Goal: Find specific page/section: Find specific page/section

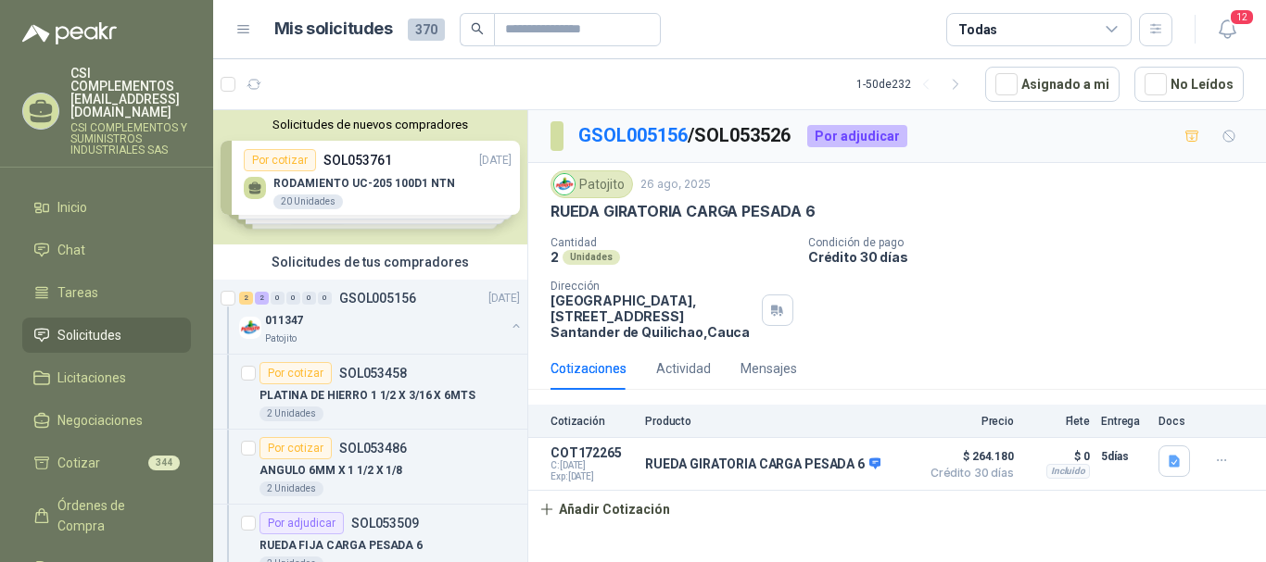
click at [91, 325] on span "Solicitudes" at bounding box center [89, 335] width 64 height 20
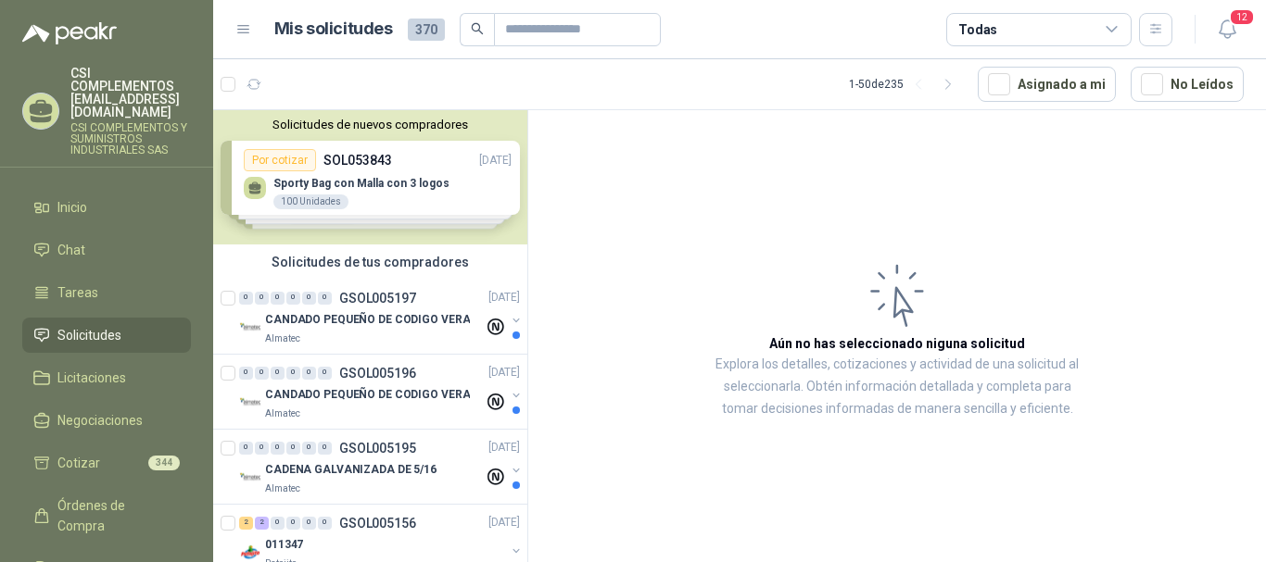
click at [95, 325] on span "Solicitudes" at bounding box center [89, 335] width 64 height 20
click at [239, 99] on article "1 - 50 de 235 Asignado a mi No Leídos" at bounding box center [739, 84] width 1053 height 50
click at [252, 89] on icon "button" at bounding box center [254, 84] width 14 height 9
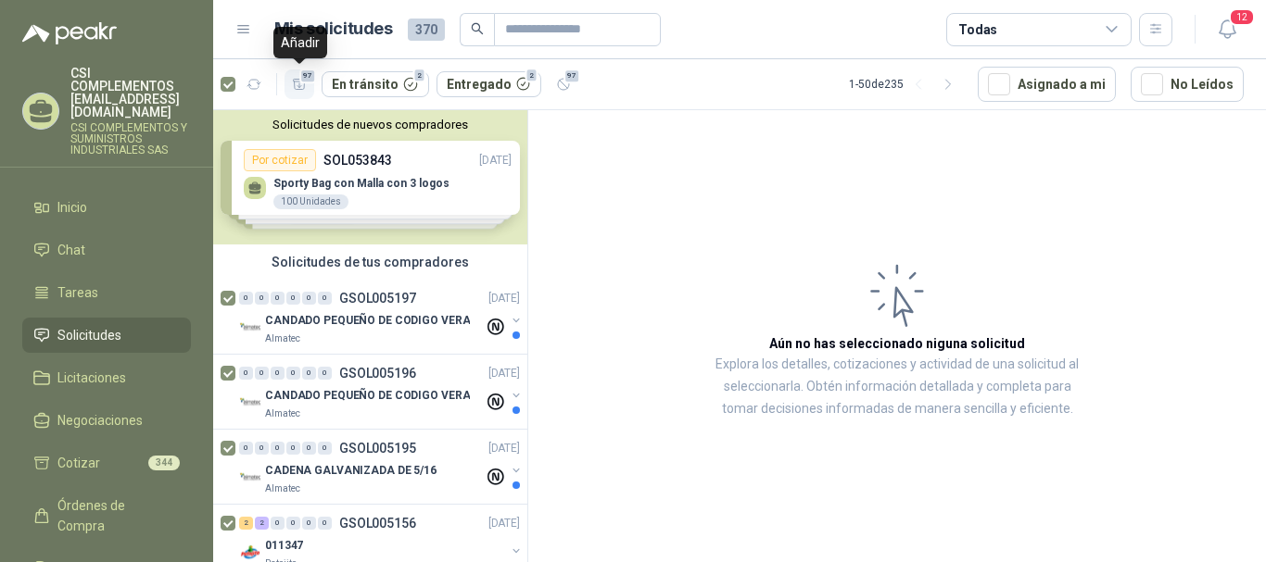
click at [297, 87] on icon "button" at bounding box center [300, 85] width 16 height 16
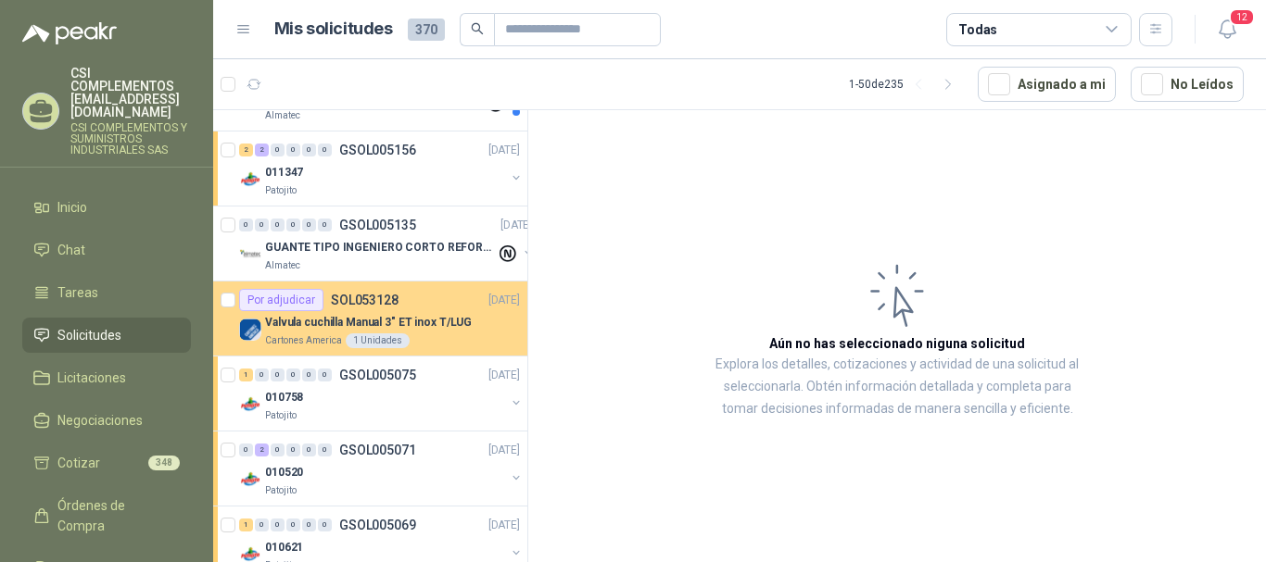
scroll to position [463, 0]
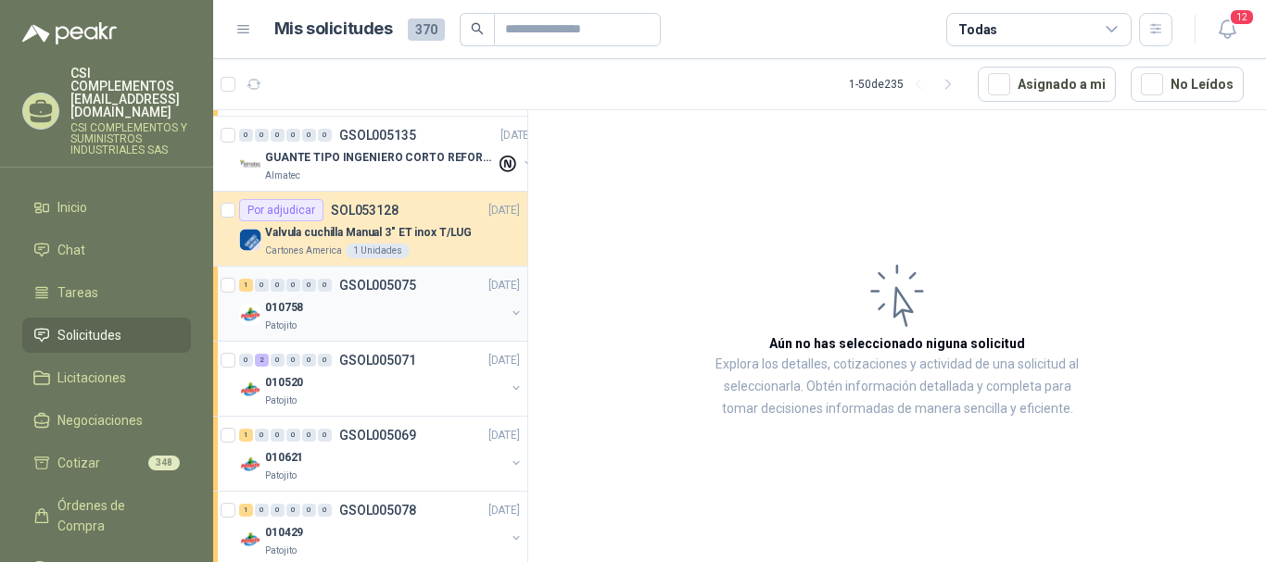
click at [374, 319] on div "Patojito" at bounding box center [385, 326] width 240 height 15
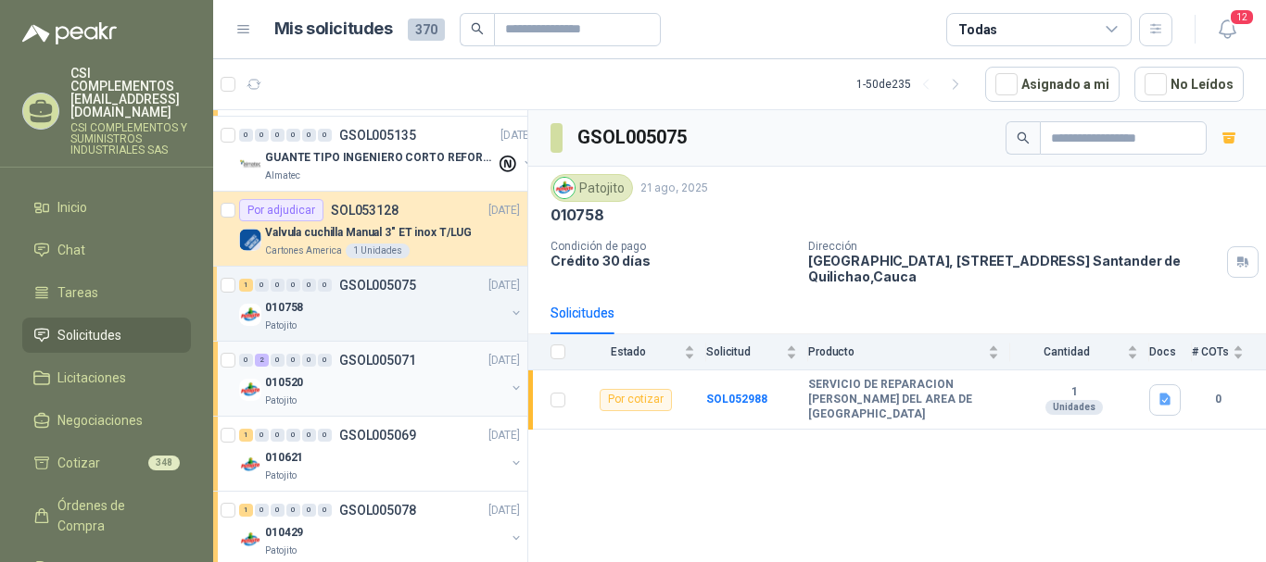
click at [385, 398] on div "Patojito" at bounding box center [385, 401] width 240 height 15
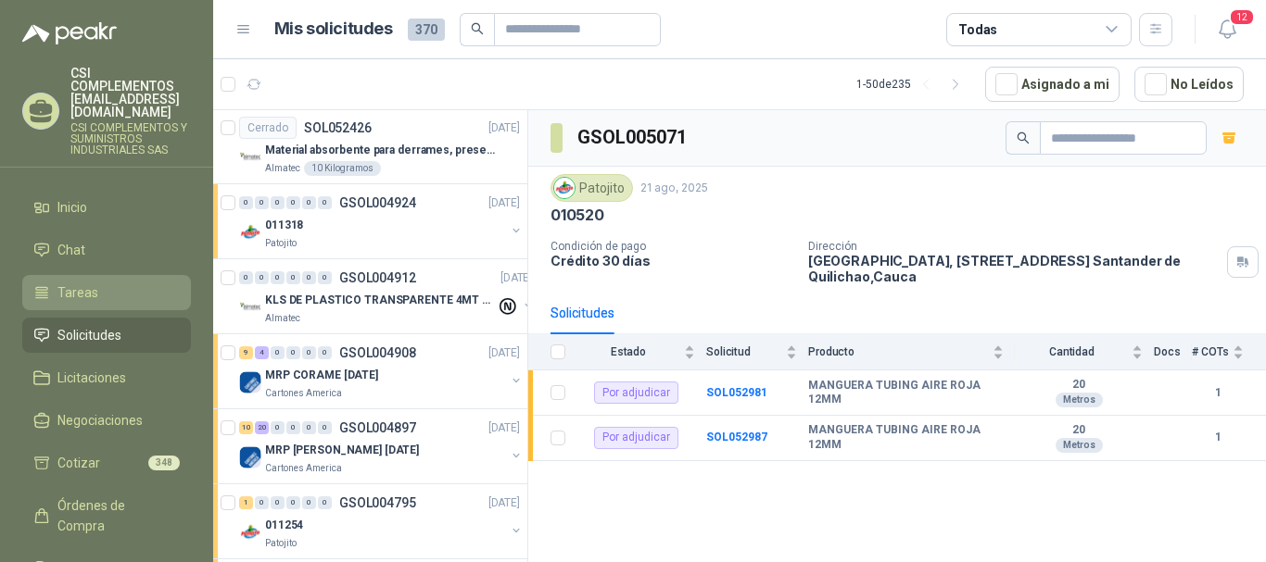
scroll to position [2873, 0]
